Goal: Use online tool/utility: Utilize a website feature to perform a specific function

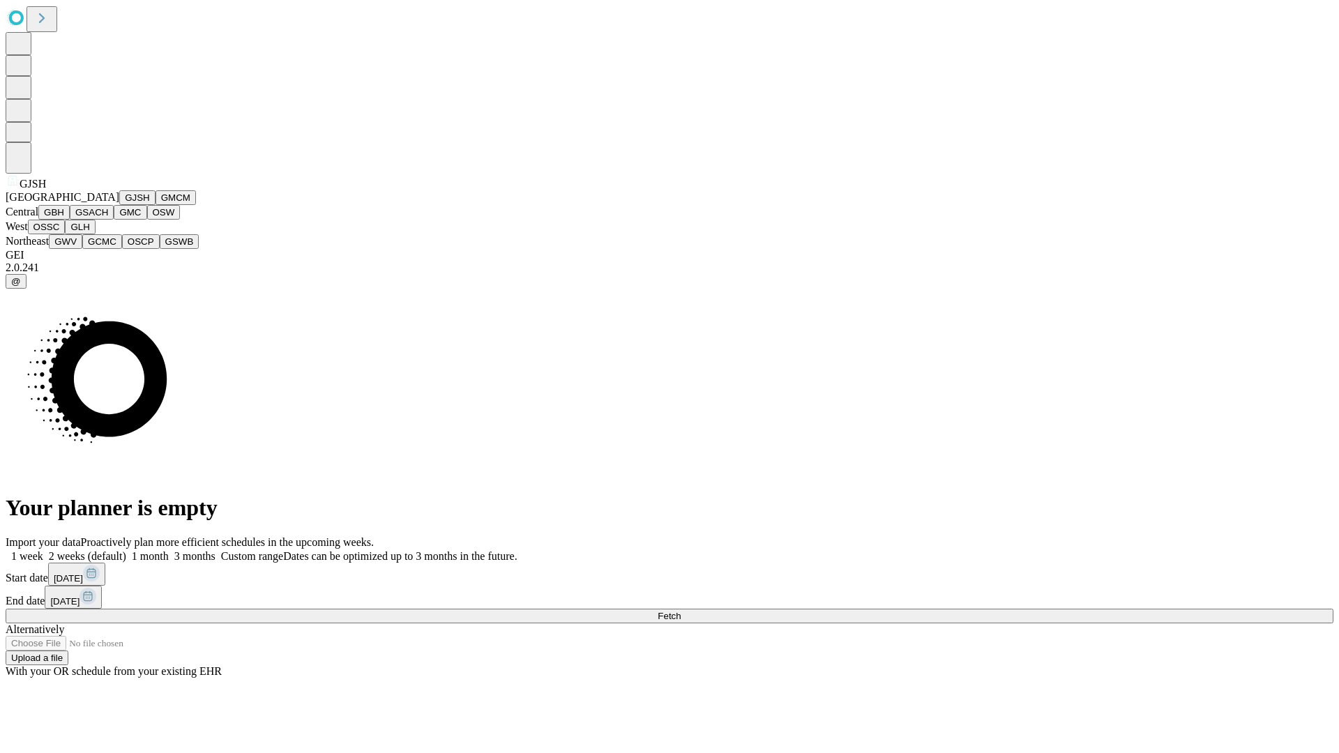
click at [119, 205] on button "GJSH" at bounding box center [137, 197] width 36 height 15
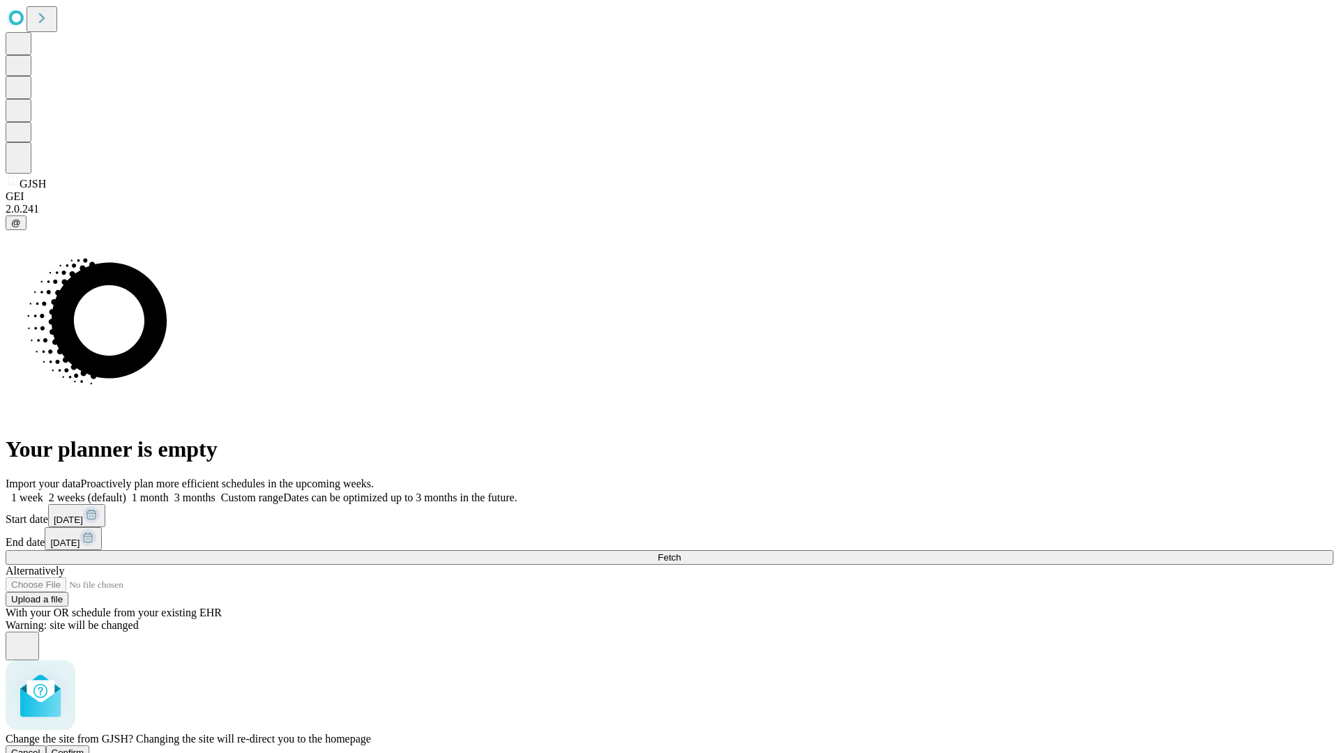
click at [84, 748] on span "Confirm" at bounding box center [68, 753] width 33 height 10
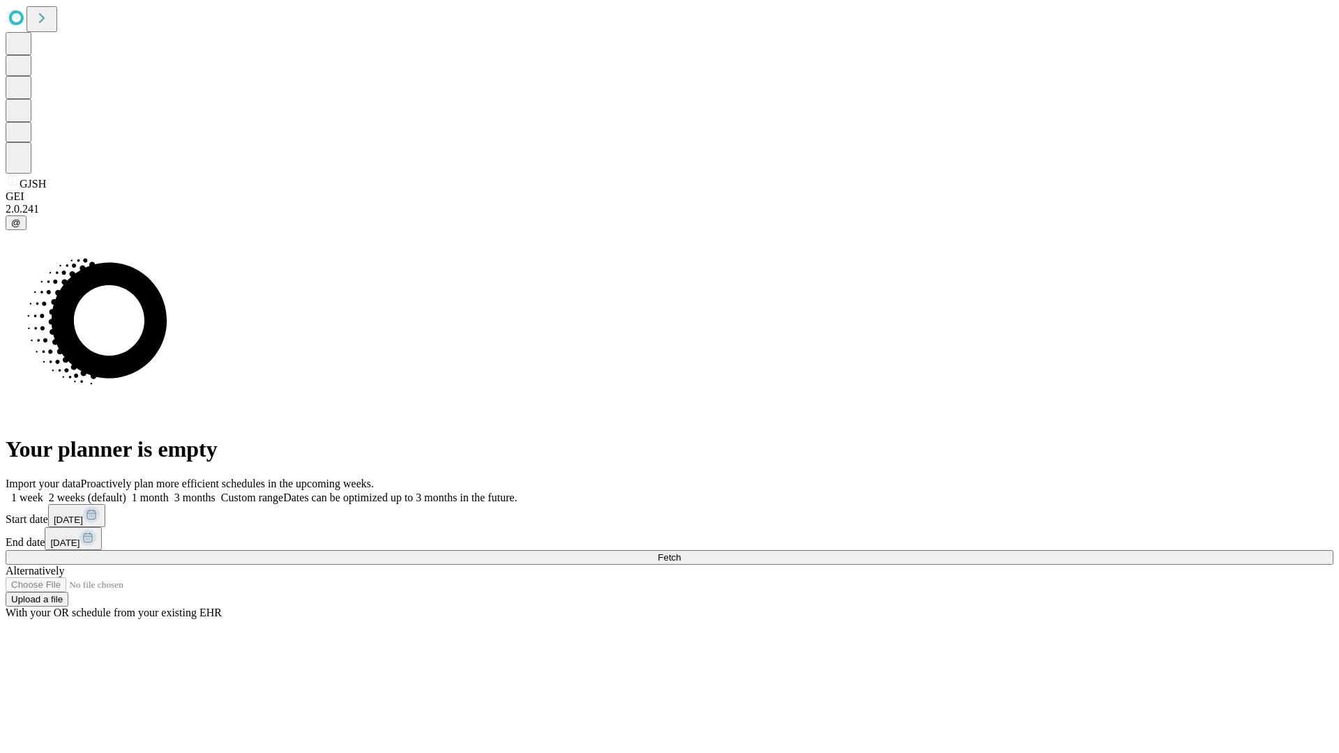
click at [126, 492] on label "2 weeks (default)" at bounding box center [84, 498] width 83 height 12
click at [681, 552] on span "Fetch" at bounding box center [669, 557] width 23 height 10
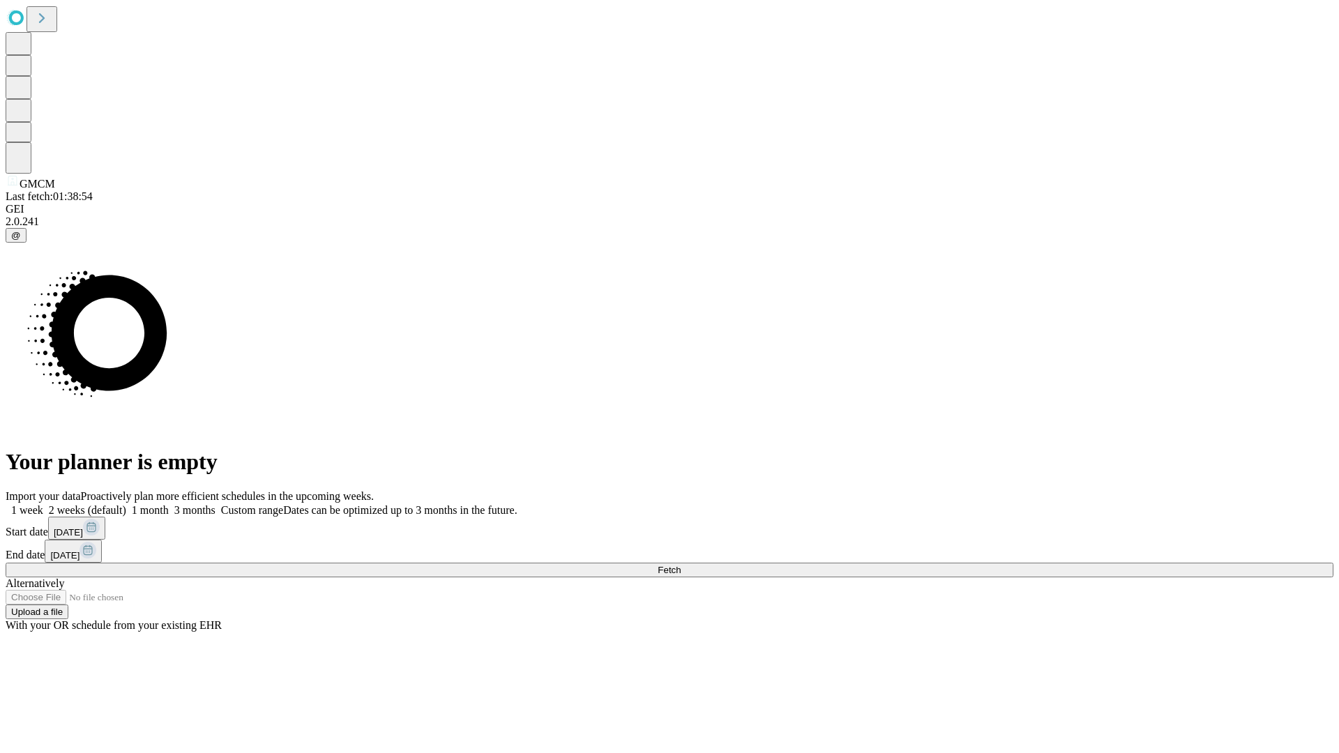
click at [126, 504] on label "2 weeks (default)" at bounding box center [84, 510] width 83 height 12
click at [681, 565] on span "Fetch" at bounding box center [669, 570] width 23 height 10
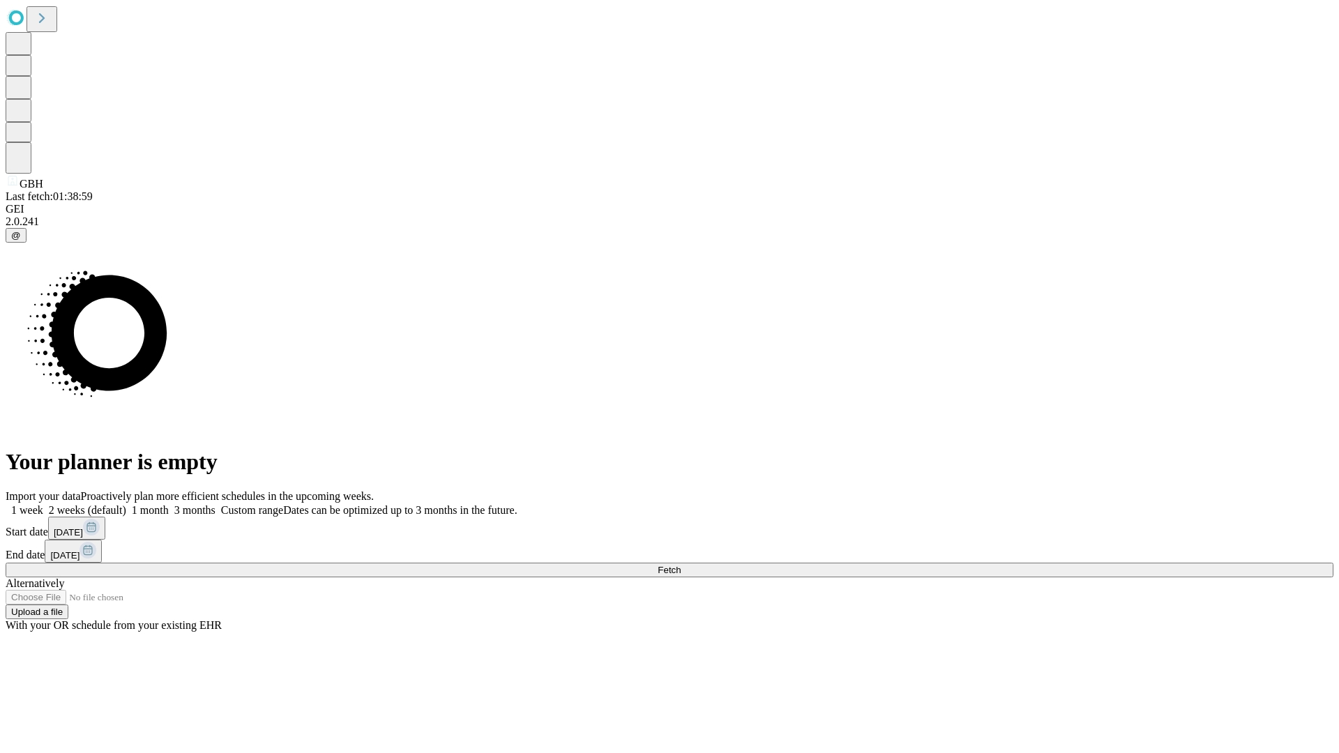
click at [126, 504] on label "2 weeks (default)" at bounding box center [84, 510] width 83 height 12
click at [681, 565] on span "Fetch" at bounding box center [669, 570] width 23 height 10
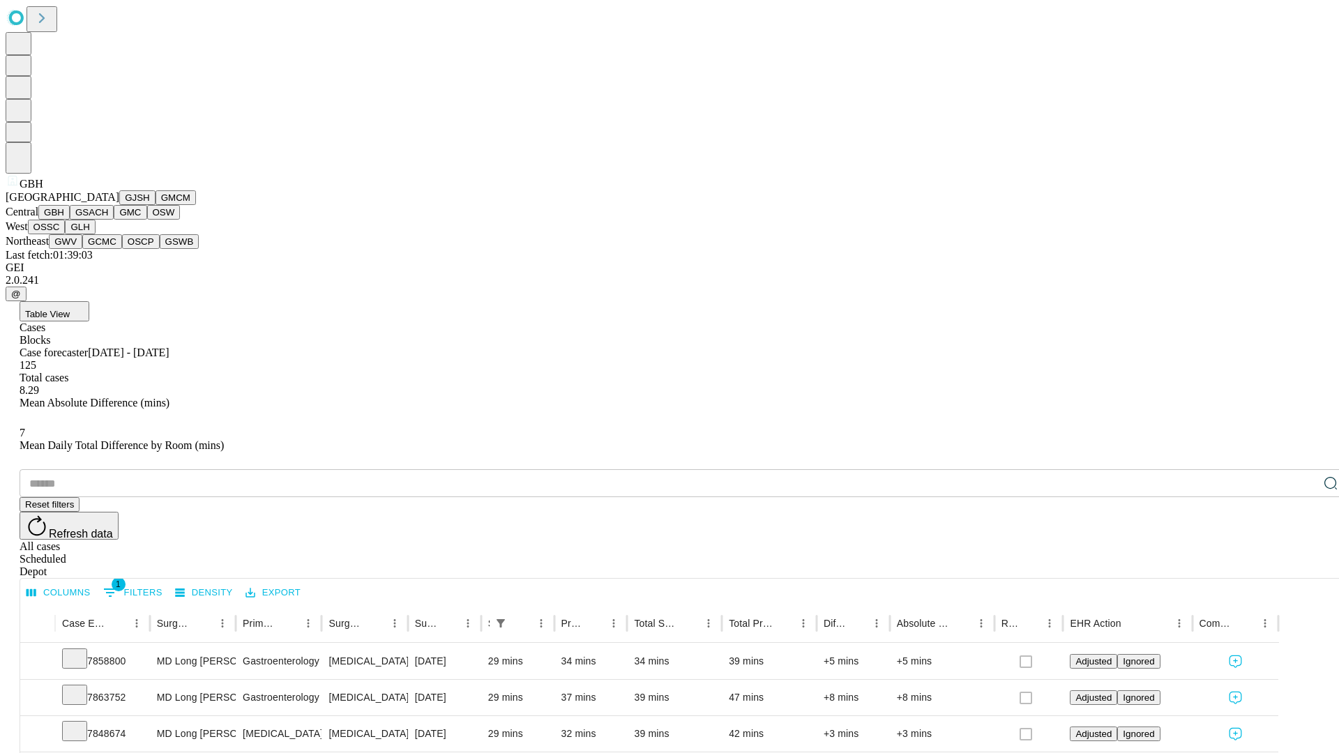
click at [108, 220] on button "GSACH" at bounding box center [92, 212] width 44 height 15
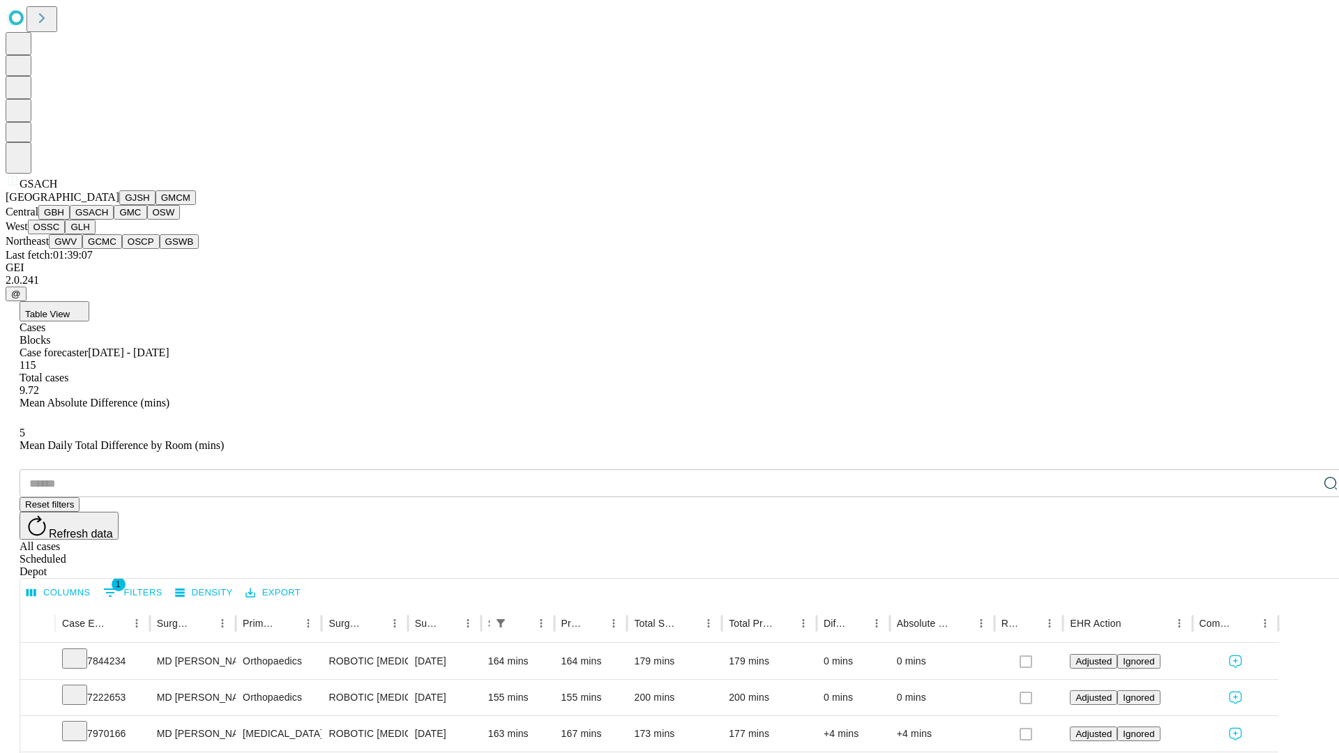
click at [114, 220] on button "GMC" at bounding box center [130, 212] width 33 height 15
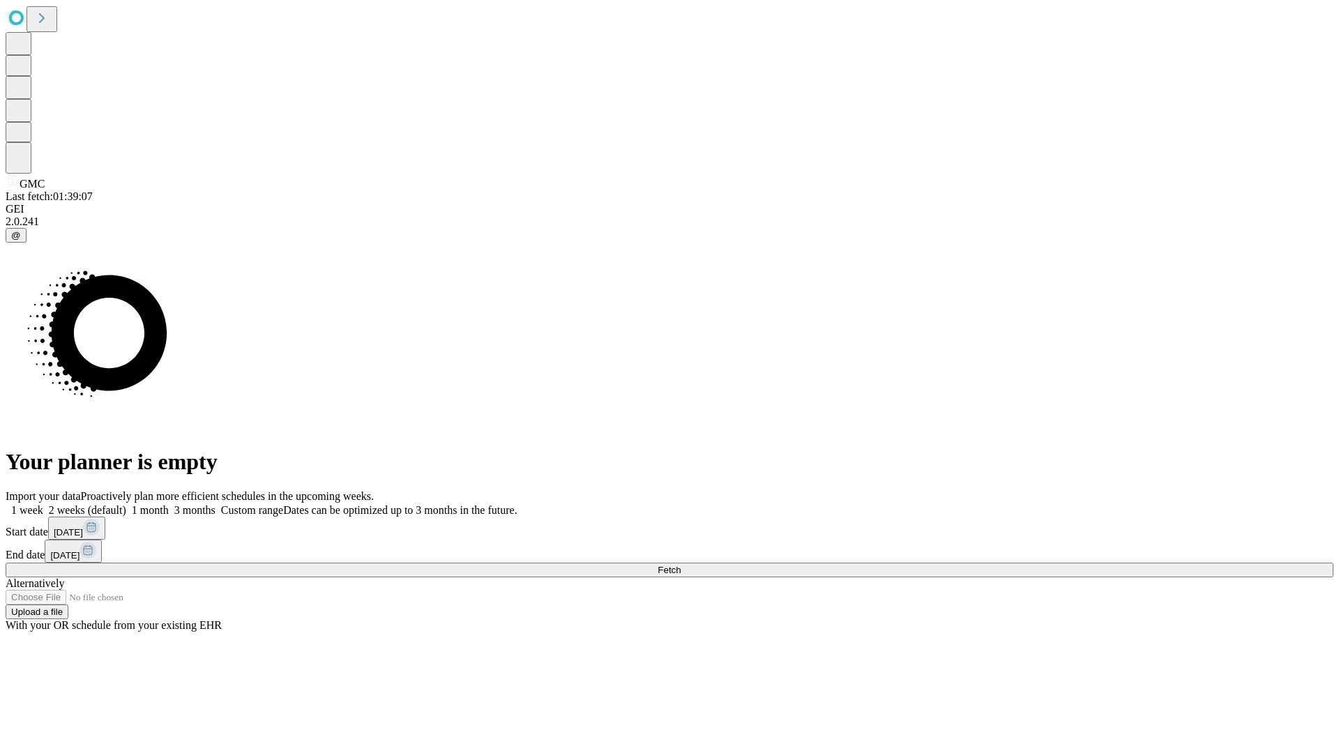
click at [126, 504] on label "2 weeks (default)" at bounding box center [84, 510] width 83 height 12
click at [681, 565] on span "Fetch" at bounding box center [669, 570] width 23 height 10
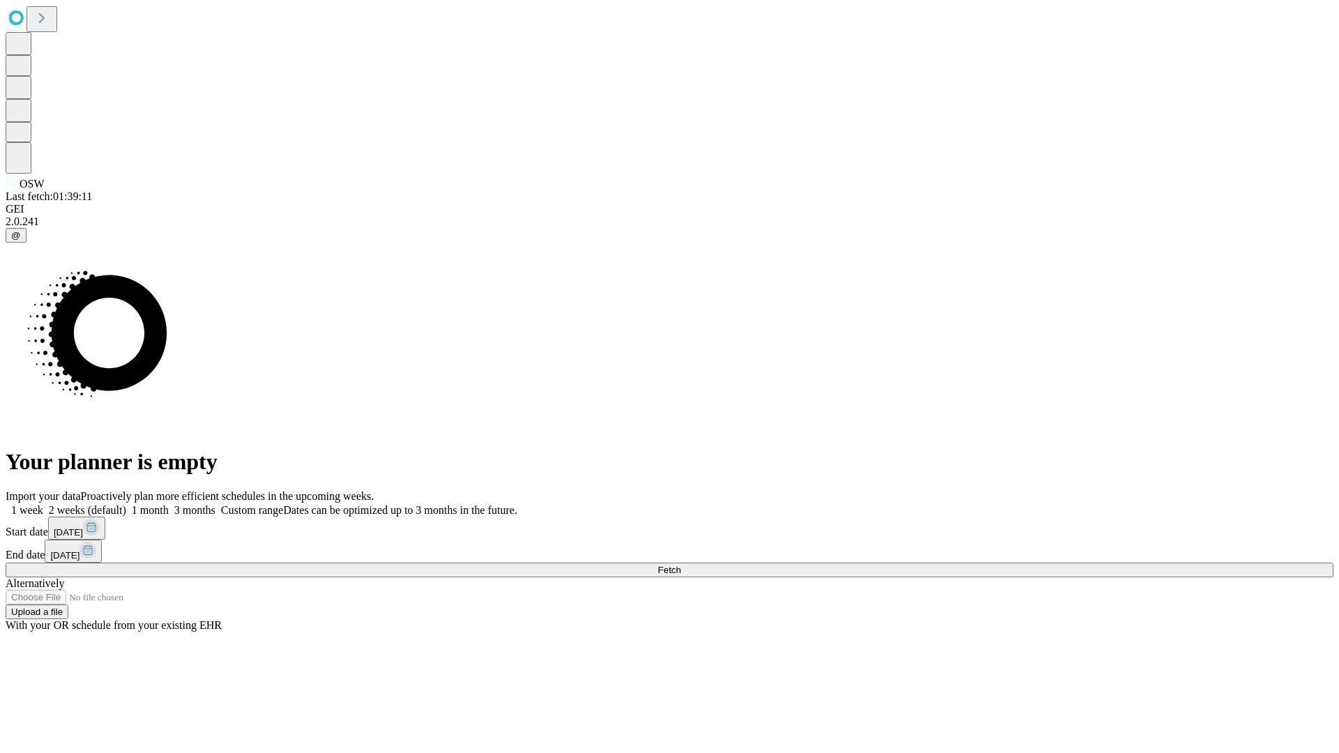
click at [126, 504] on label "2 weeks (default)" at bounding box center [84, 510] width 83 height 12
click at [681, 565] on span "Fetch" at bounding box center [669, 570] width 23 height 10
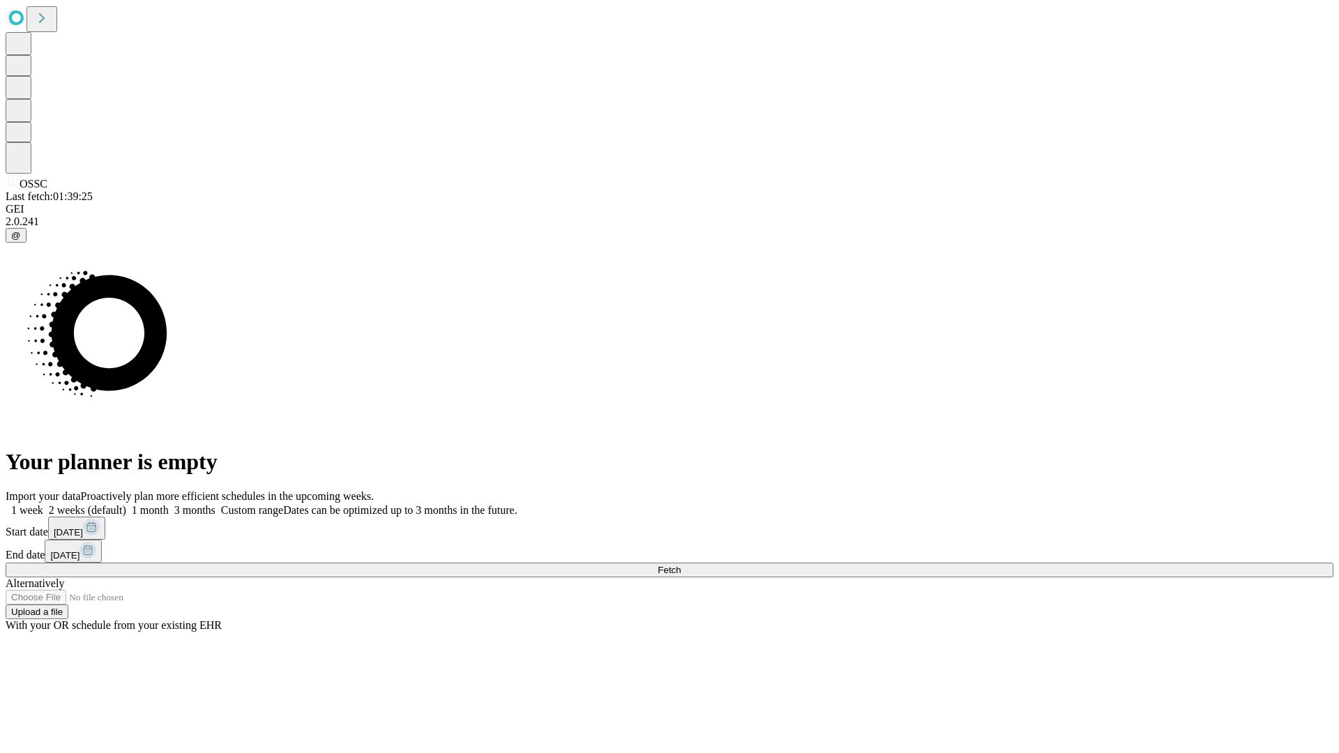
click at [681, 565] on span "Fetch" at bounding box center [669, 570] width 23 height 10
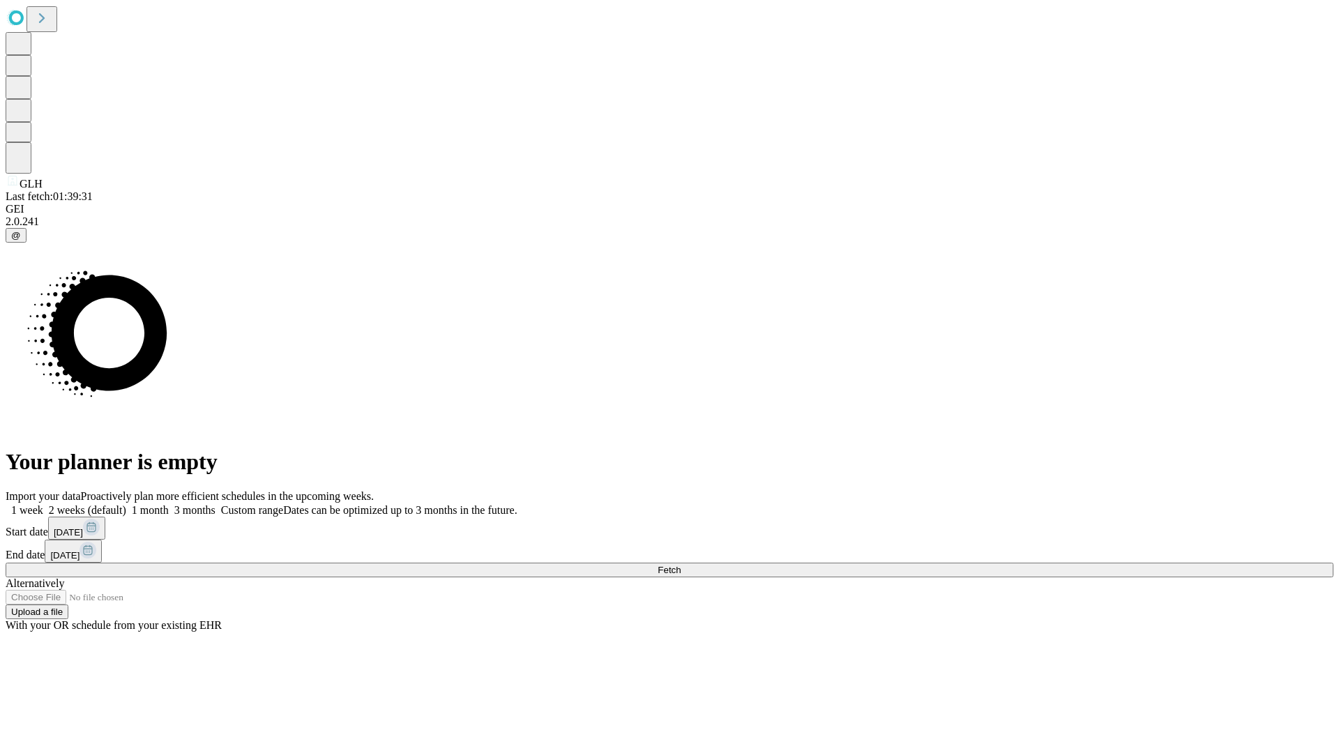
click at [681, 565] on span "Fetch" at bounding box center [669, 570] width 23 height 10
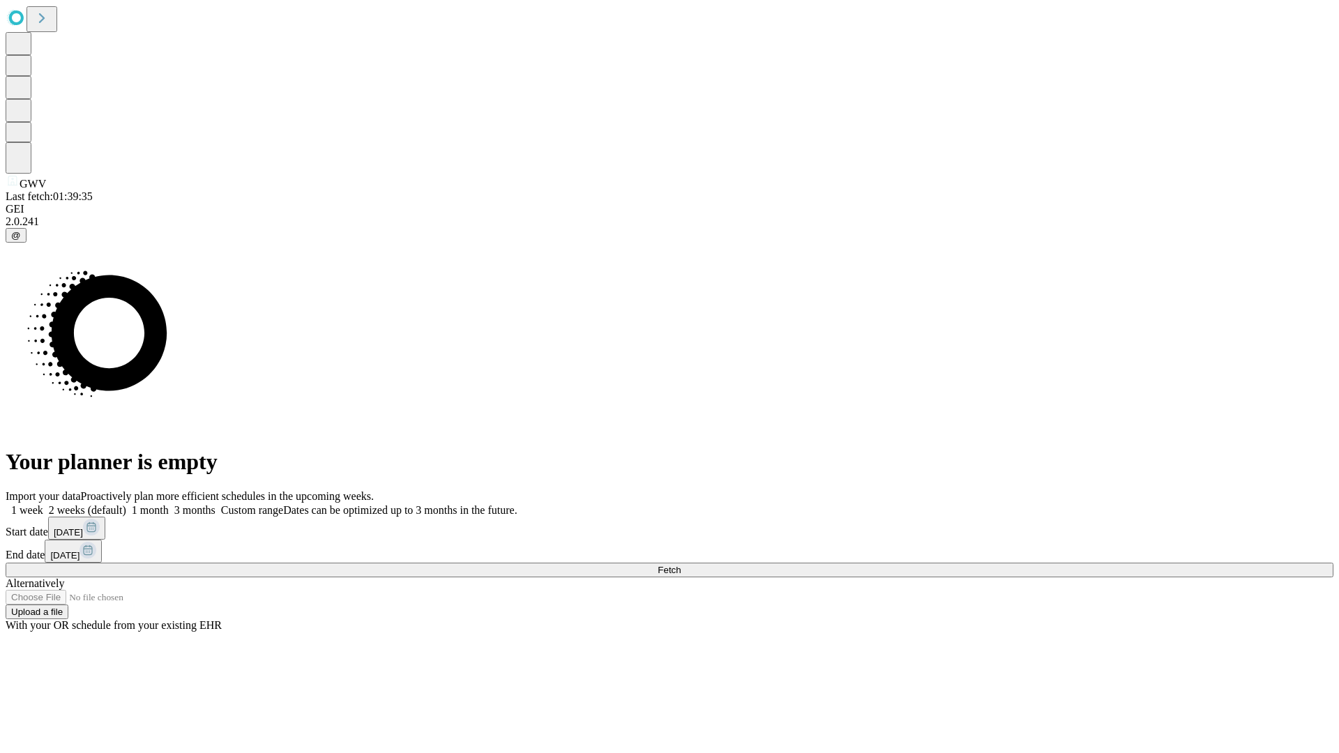
click at [126, 504] on label "2 weeks (default)" at bounding box center [84, 510] width 83 height 12
click at [681, 565] on span "Fetch" at bounding box center [669, 570] width 23 height 10
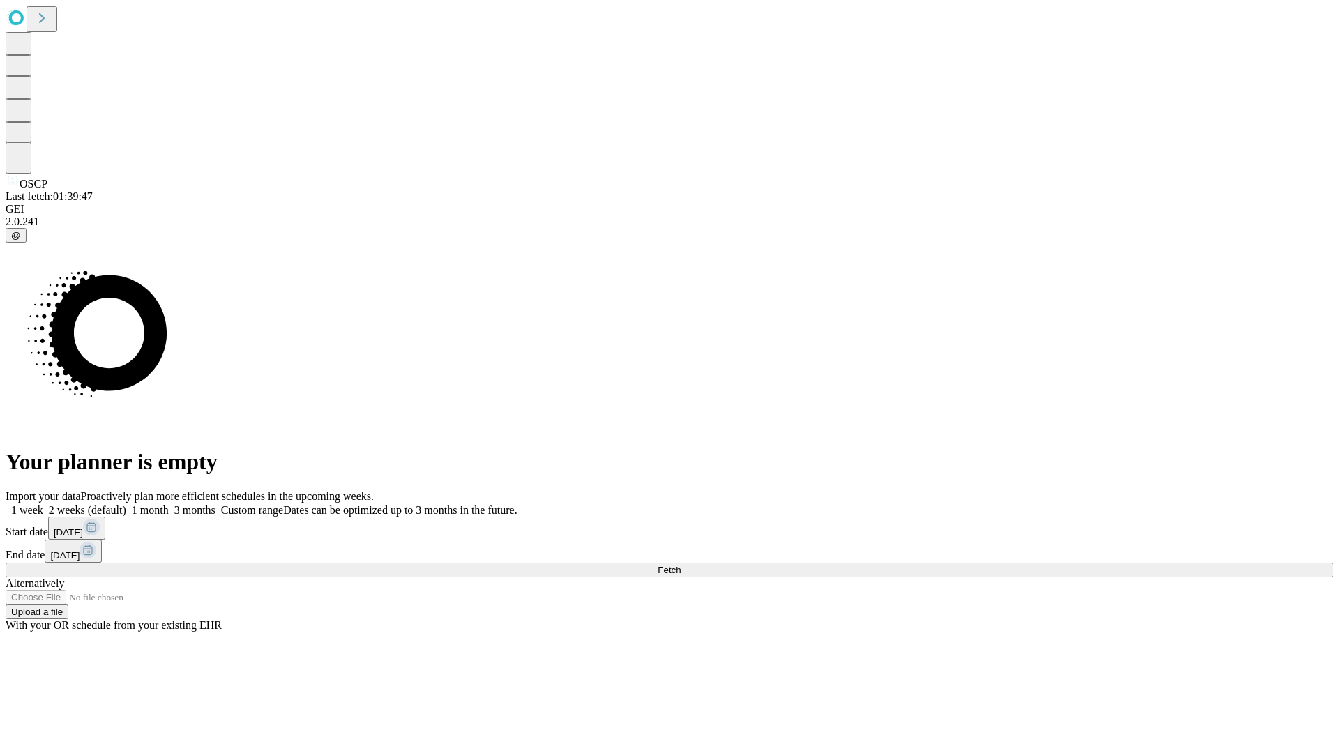
click at [681, 565] on span "Fetch" at bounding box center [669, 570] width 23 height 10
